Goal: Task Accomplishment & Management: Manage account settings

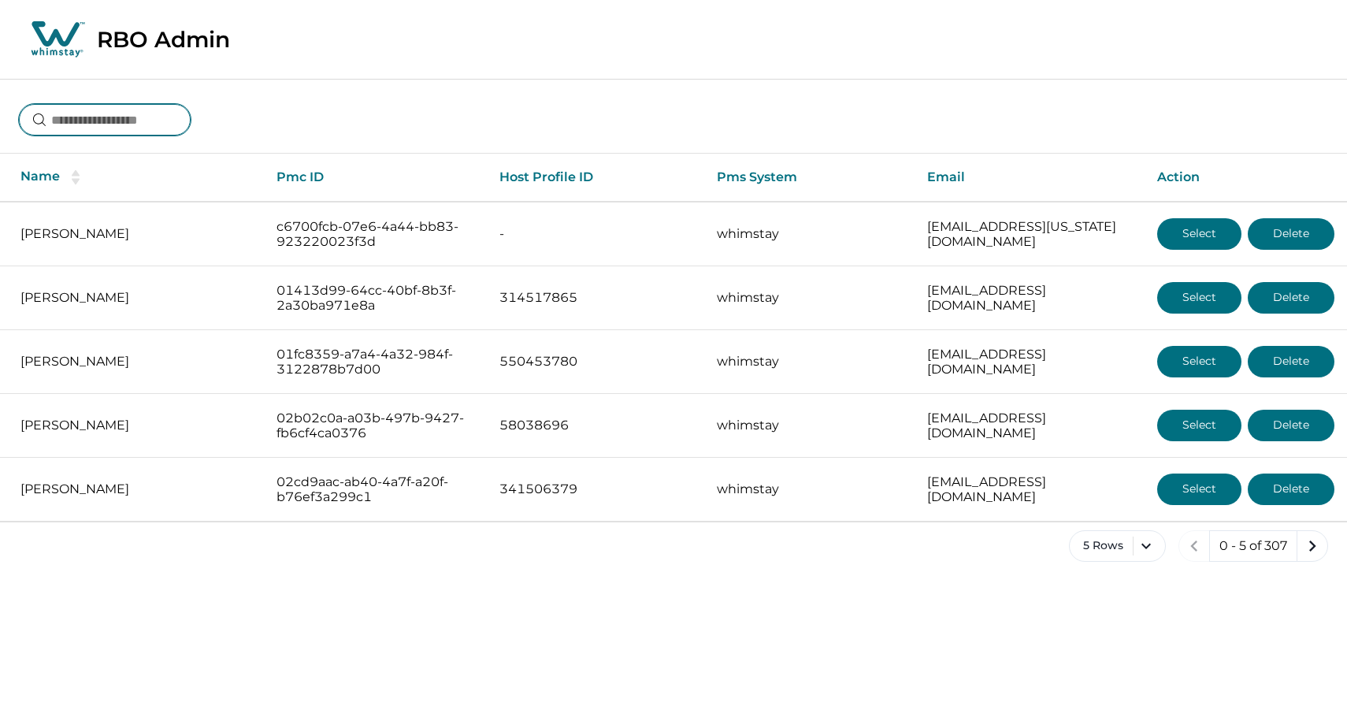
click at [98, 112] on input at bounding box center [105, 119] width 172 height 31
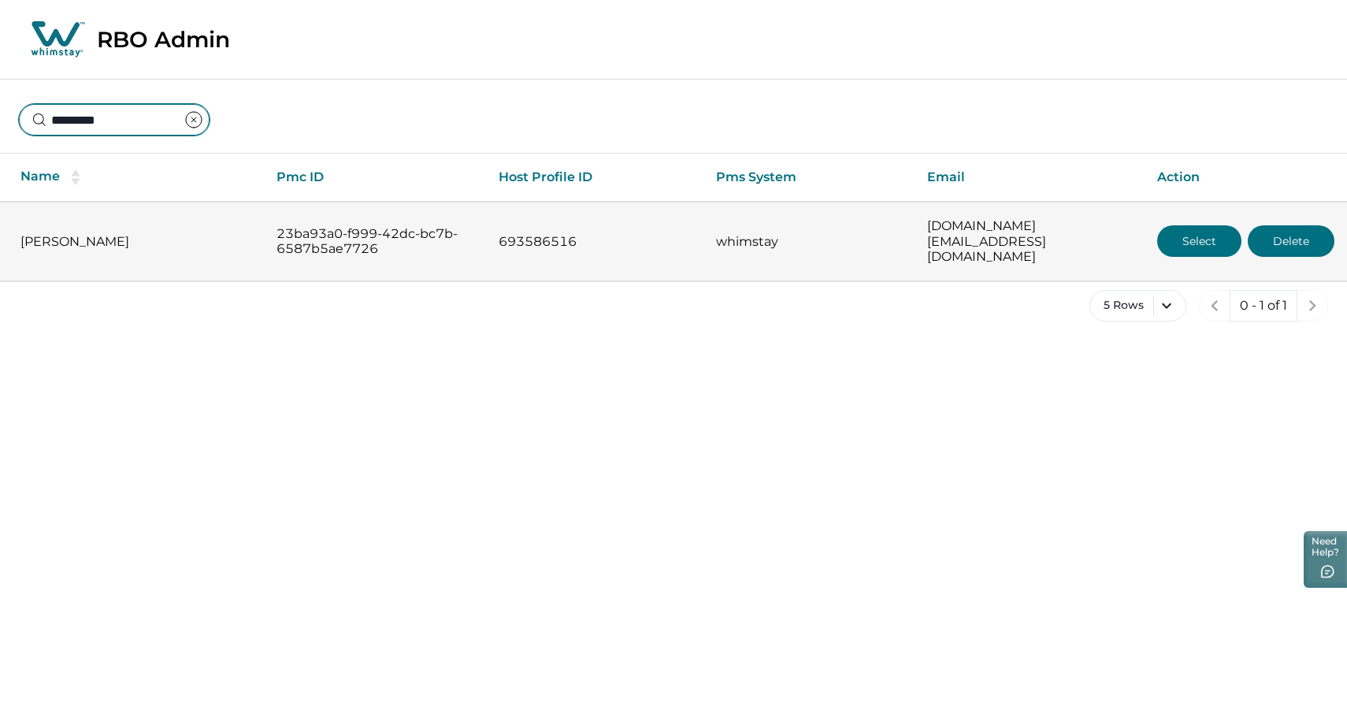
type input "*********"
click at [1207, 229] on button "Select" at bounding box center [1199, 240] width 84 height 31
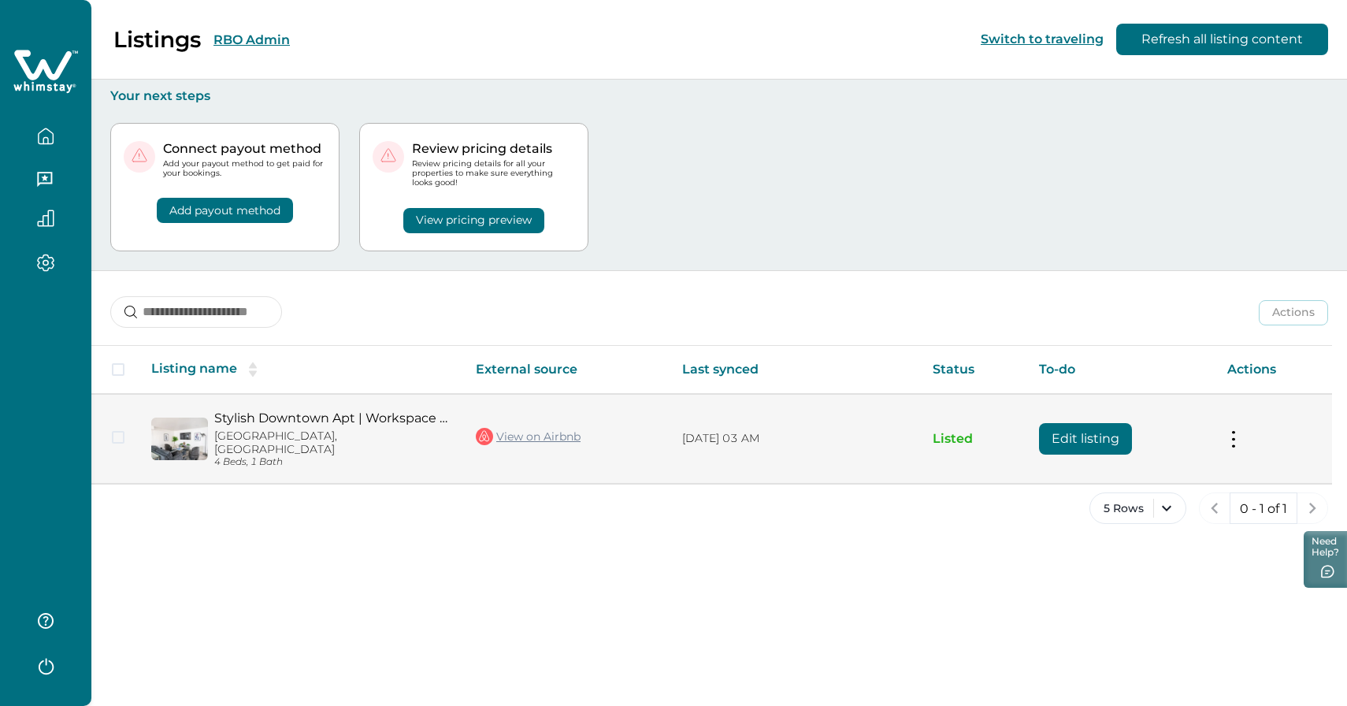
click at [172, 423] on img at bounding box center [179, 438] width 57 height 43
click at [268, 424] on link "Stylish Downtown Apt | Workspace + Games + Parking" at bounding box center [332, 417] width 236 height 15
click at [206, 417] on img at bounding box center [179, 438] width 57 height 43
